Goal: Information Seeking & Learning: Understand process/instructions

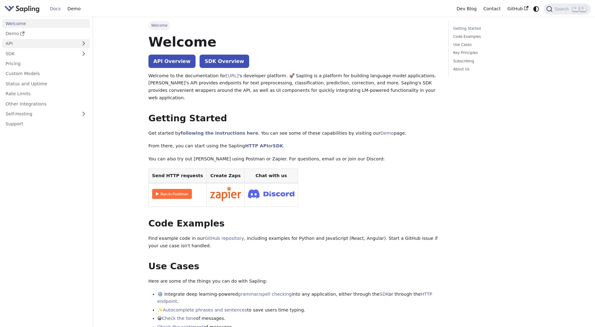
click at [52, 43] on link "API" at bounding box center [39, 43] width 75 height 9
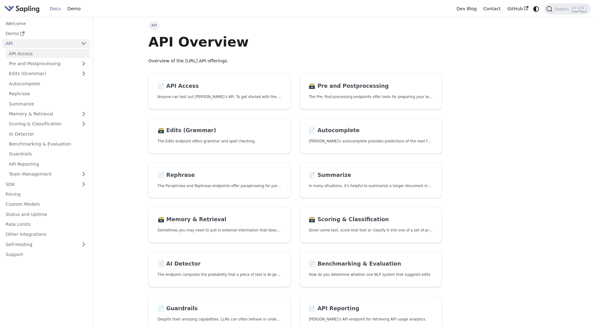
click at [55, 51] on link "API Access" at bounding box center [48, 53] width 84 height 9
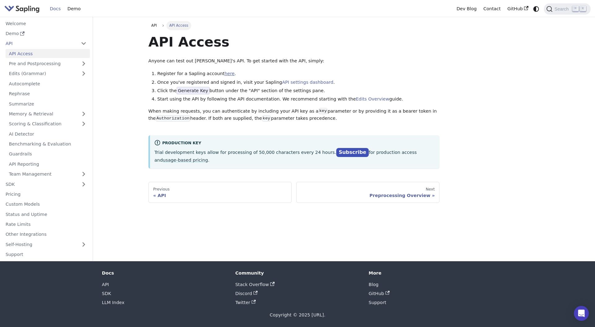
click at [227, 73] on link "here" at bounding box center [229, 73] width 10 height 5
